Goal: Entertainment & Leisure: Consume media (video, audio)

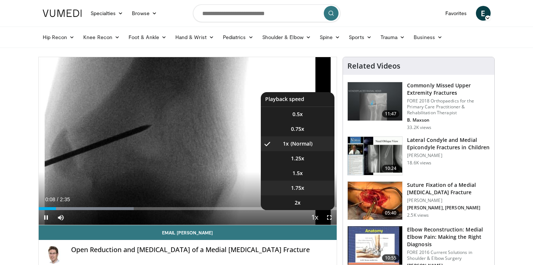
click at [307, 191] on li "1.75x" at bounding box center [298, 187] width 74 height 15
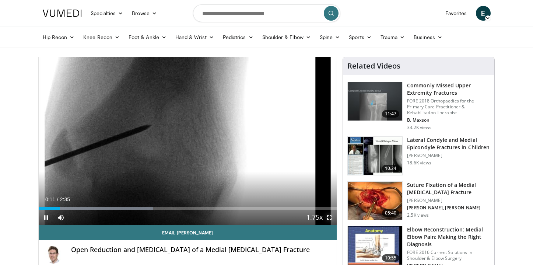
click at [330, 219] on span "Video Player" at bounding box center [329, 217] width 15 height 15
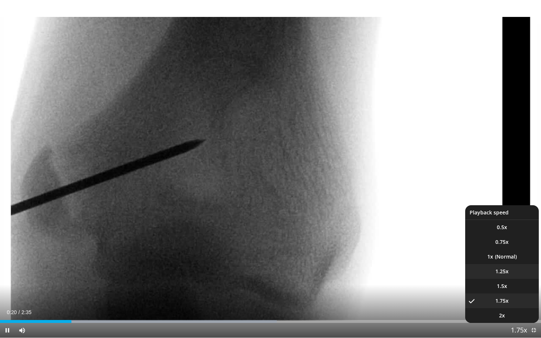
click at [514, 264] on li "1.25x" at bounding box center [502, 271] width 74 height 15
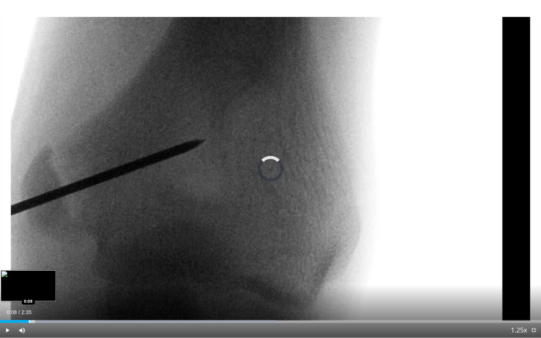
click at [28, 264] on div "Loaded : 51.13% 0:08 0:08" at bounding box center [270, 319] width 541 height 7
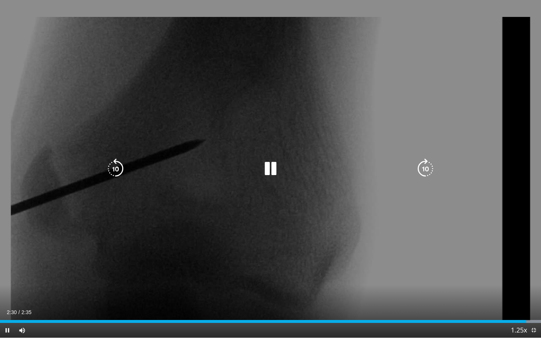
click at [278, 165] on icon "Video Player" at bounding box center [270, 169] width 21 height 21
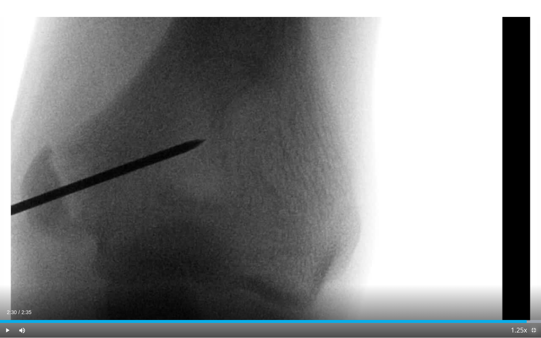
click at [532, 264] on span "Video Player" at bounding box center [533, 330] width 15 height 15
